Goal: Find specific page/section: Find specific page/section

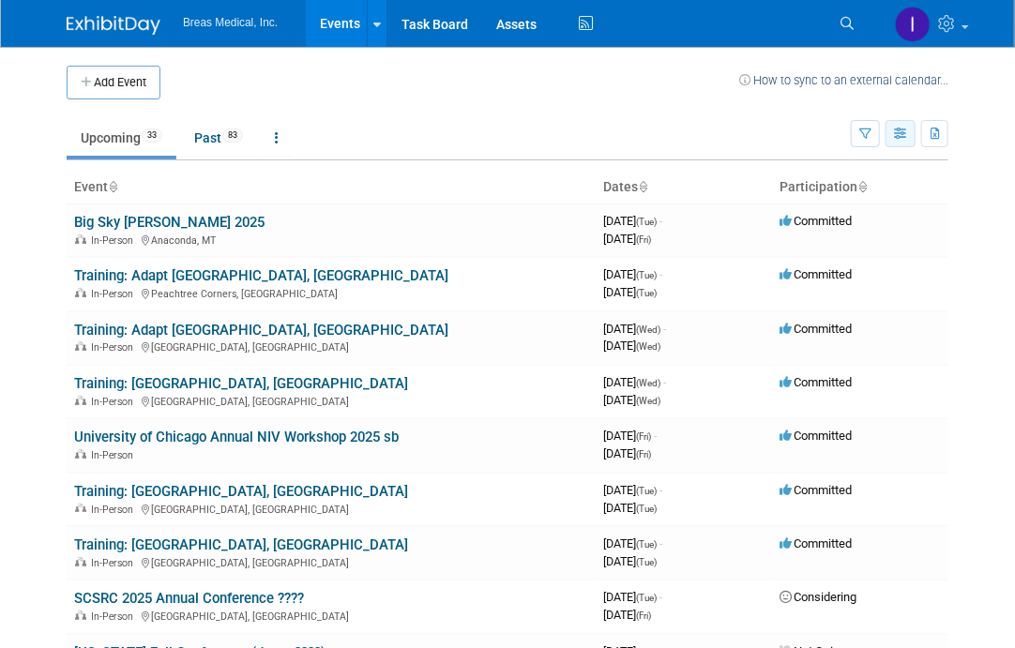
click at [906, 134] on icon "button" at bounding box center [901, 135] width 14 height 12
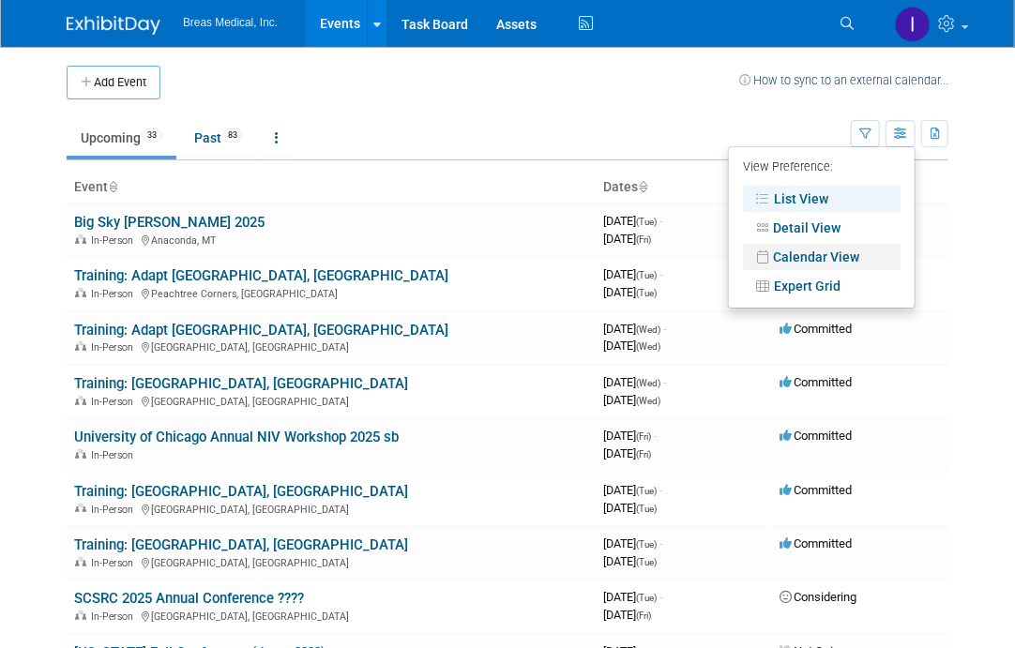
click at [828, 256] on link "Calendar View" at bounding box center [822, 257] width 158 height 26
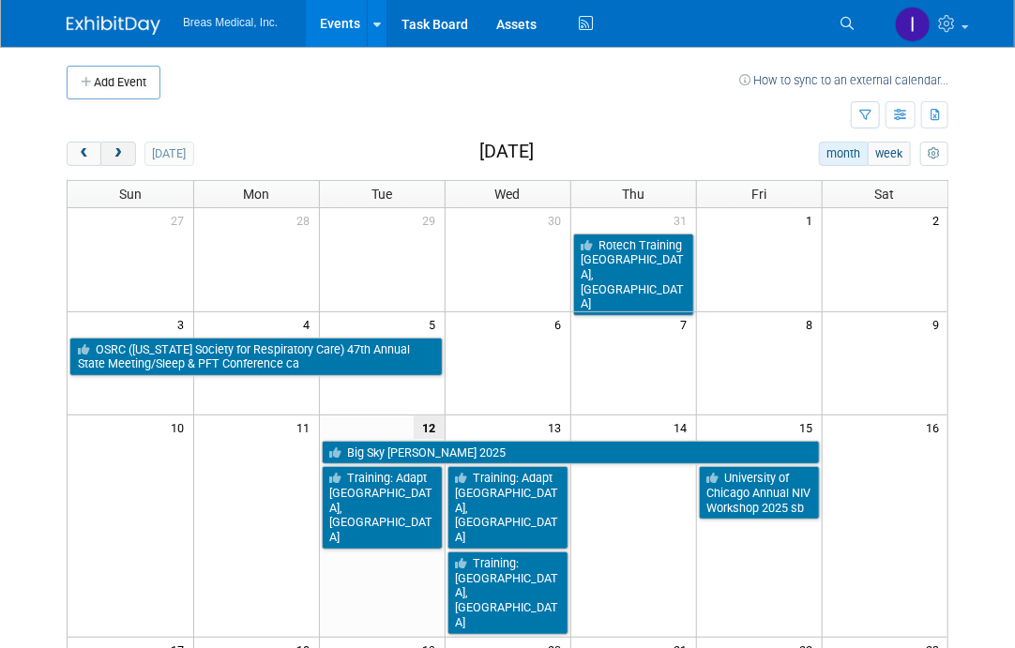
click at [124, 157] on span "next" at bounding box center [118, 154] width 14 height 12
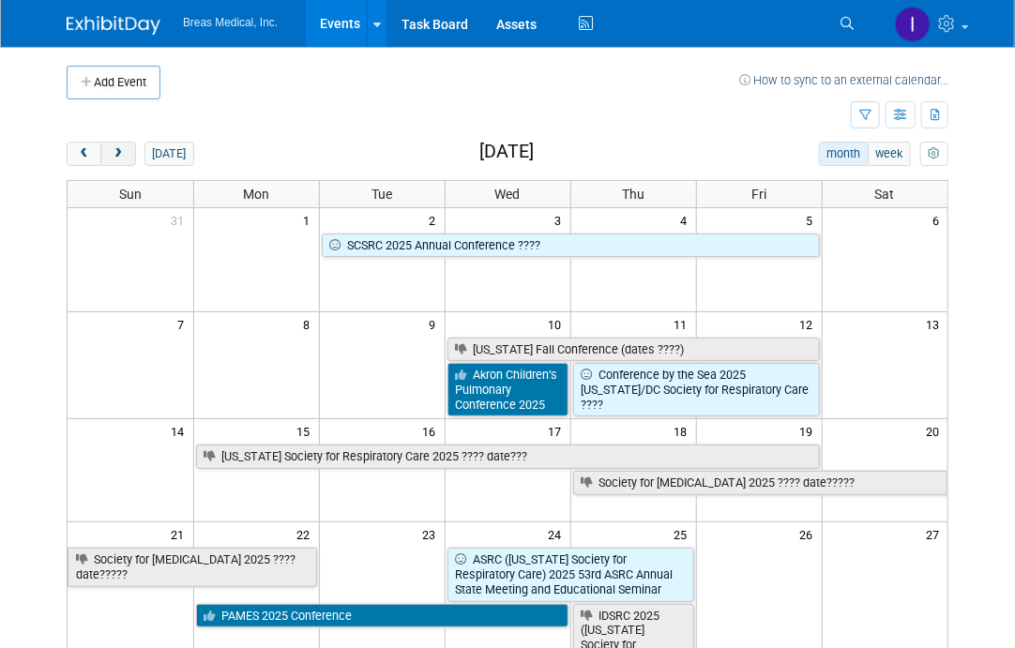
click at [118, 153] on span "next" at bounding box center [118, 154] width 14 height 12
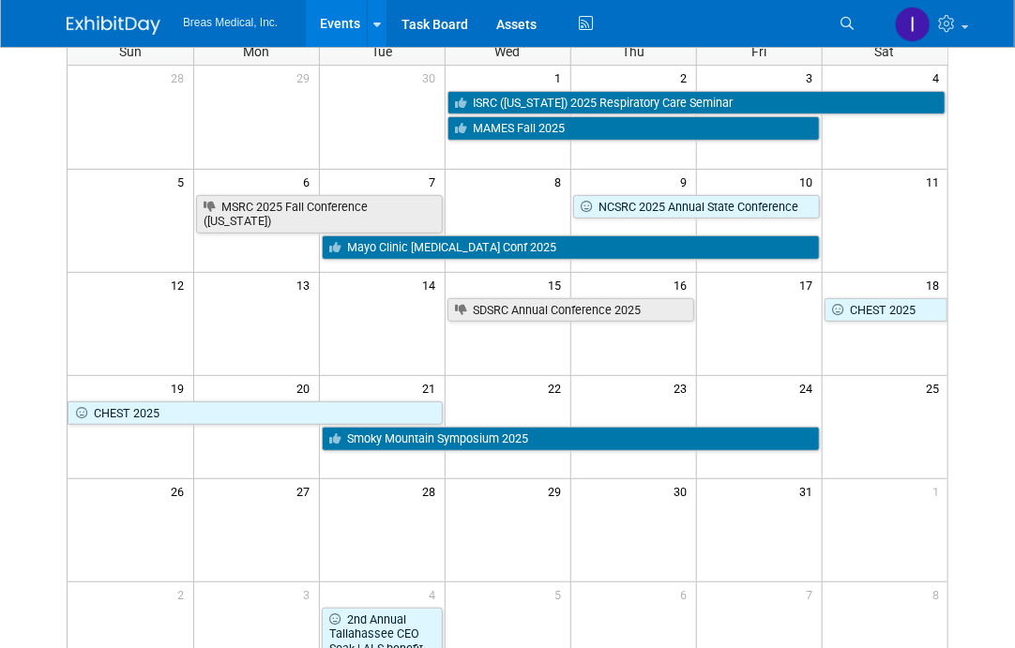
scroll to position [188, 0]
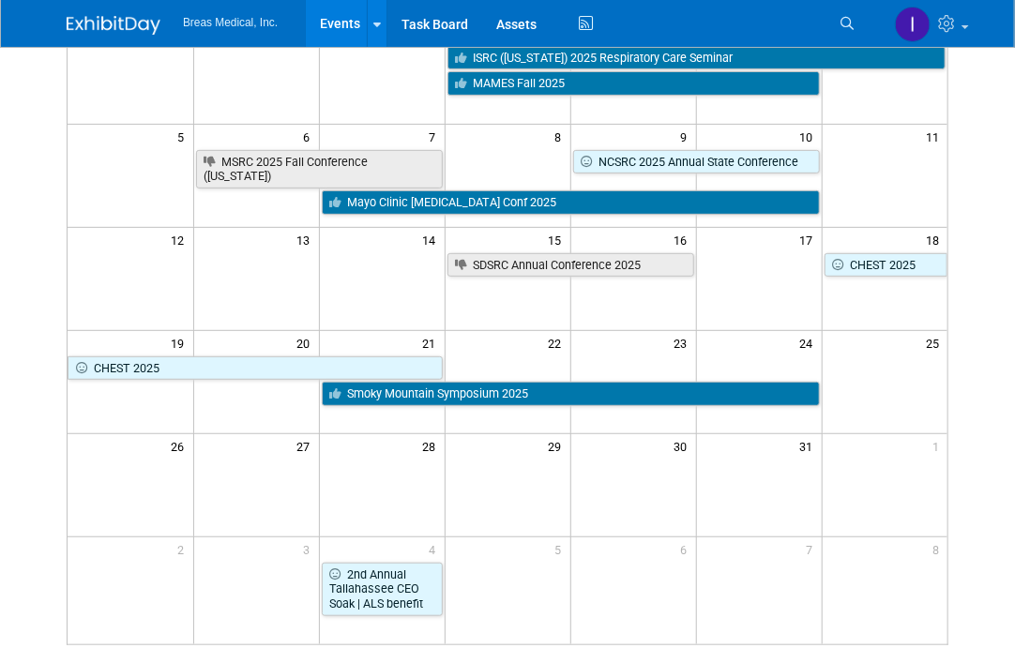
click at [631, 487] on td at bounding box center [633, 484] width 126 height 103
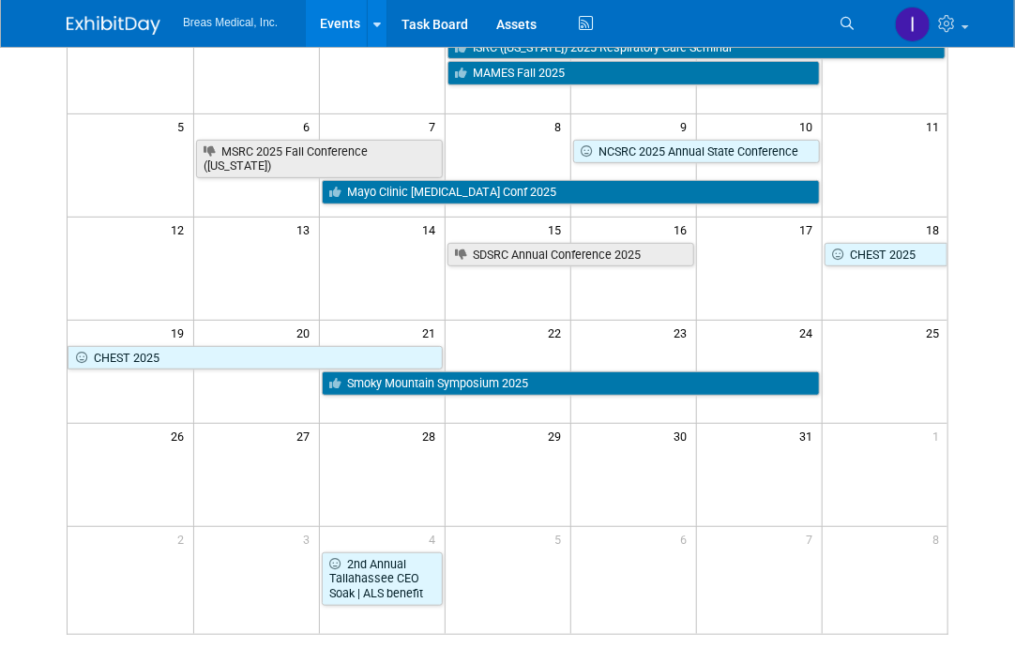
scroll to position [0, 0]
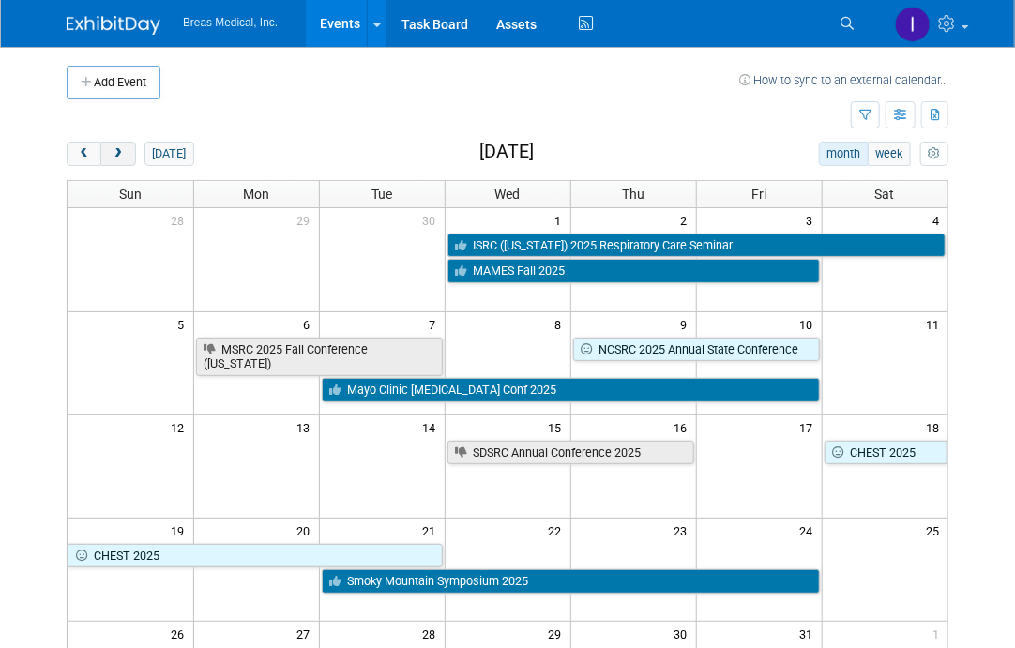
click at [119, 148] on span "next" at bounding box center [118, 154] width 14 height 12
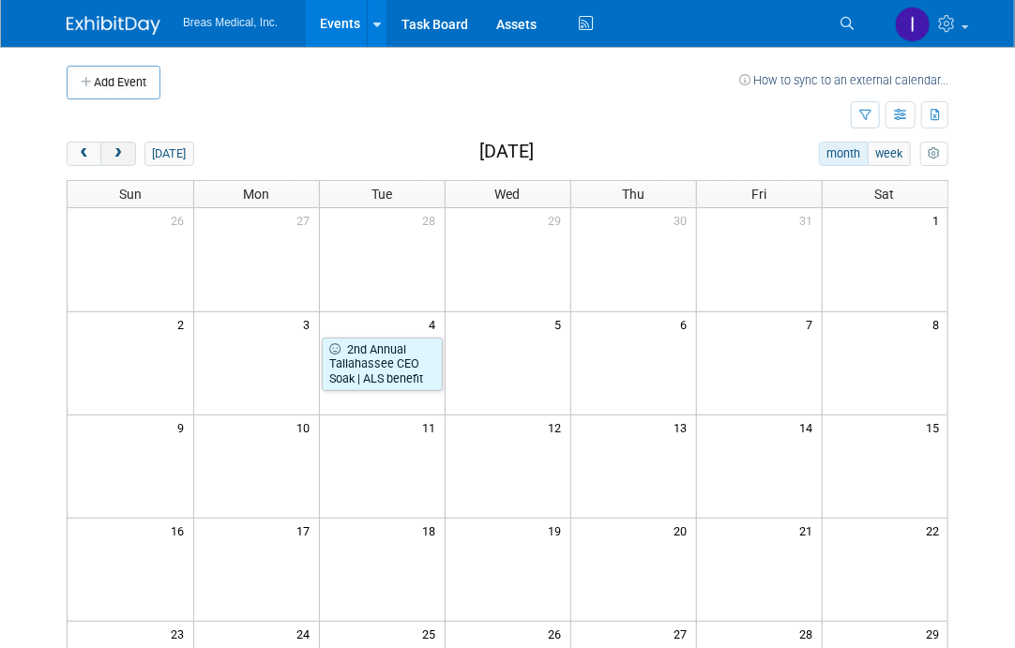
click at [122, 153] on span "next" at bounding box center [118, 154] width 14 height 12
